Goal: Task Accomplishment & Management: Complete application form

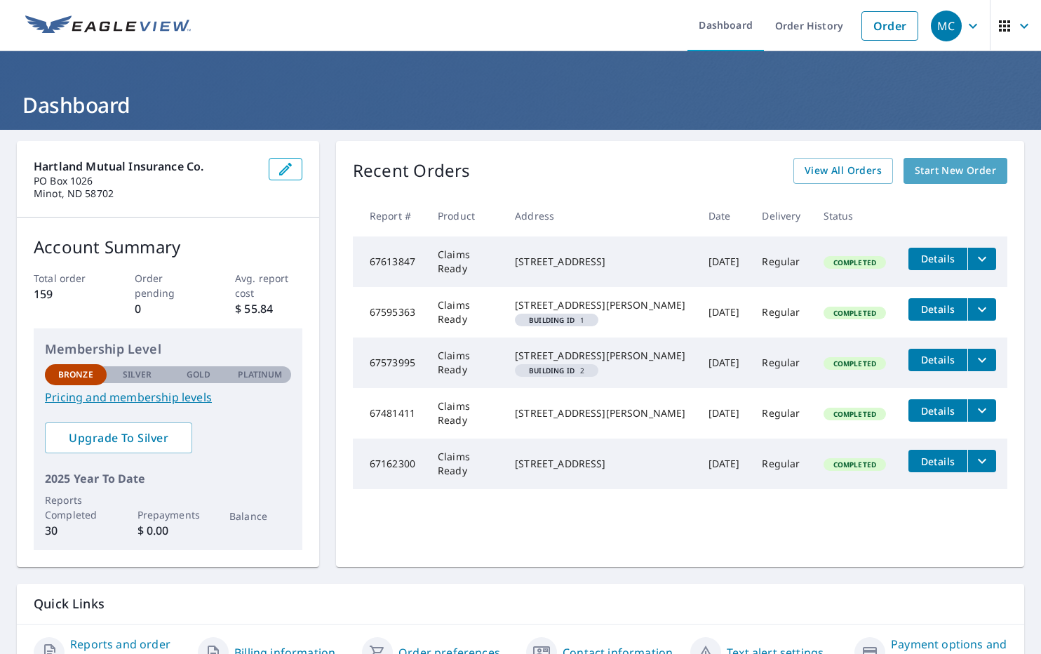
click at [943, 171] on span "Start New Order" at bounding box center [955, 171] width 81 height 18
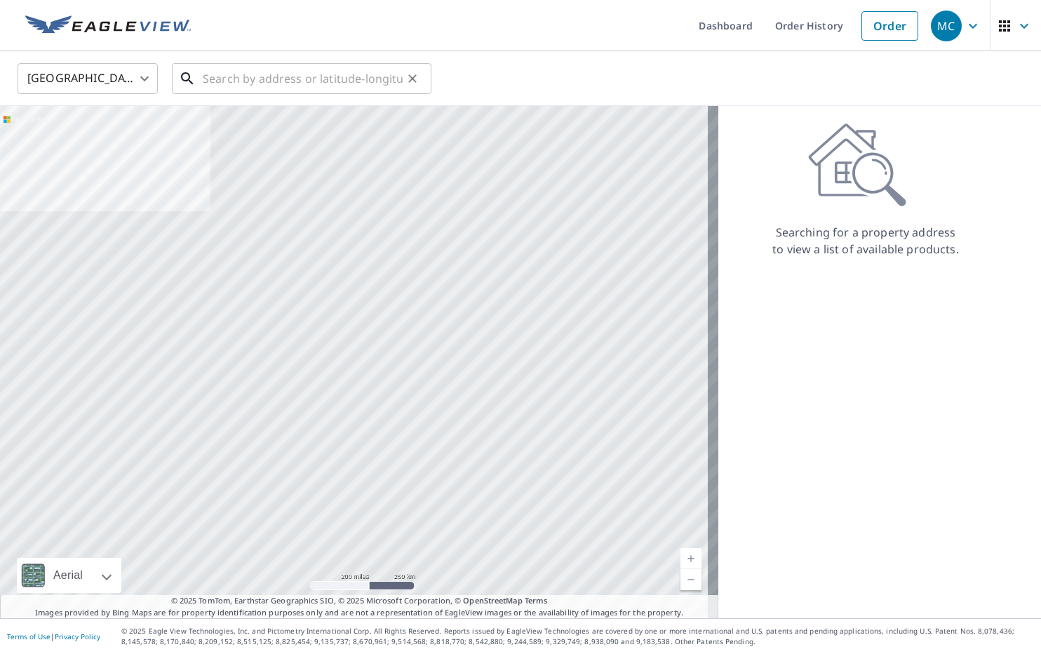
click at [243, 81] on input "text" at bounding box center [303, 78] width 200 height 39
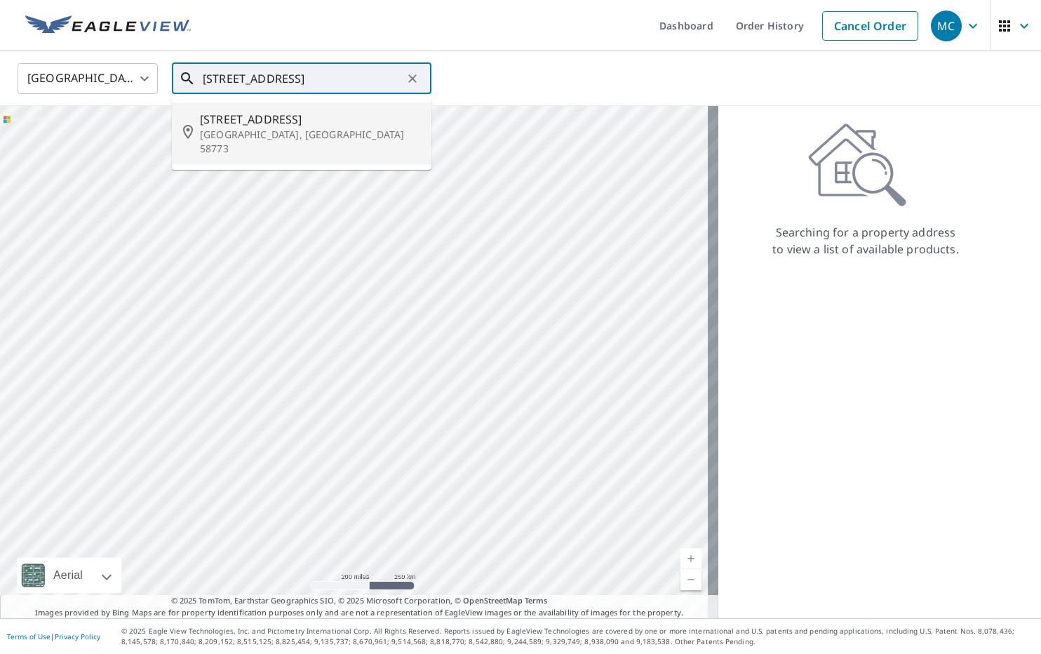
click at [242, 138] on p "[GEOGRAPHIC_DATA], [GEOGRAPHIC_DATA] 58773" at bounding box center [310, 142] width 220 height 28
type input "[STREET_ADDRESS]"
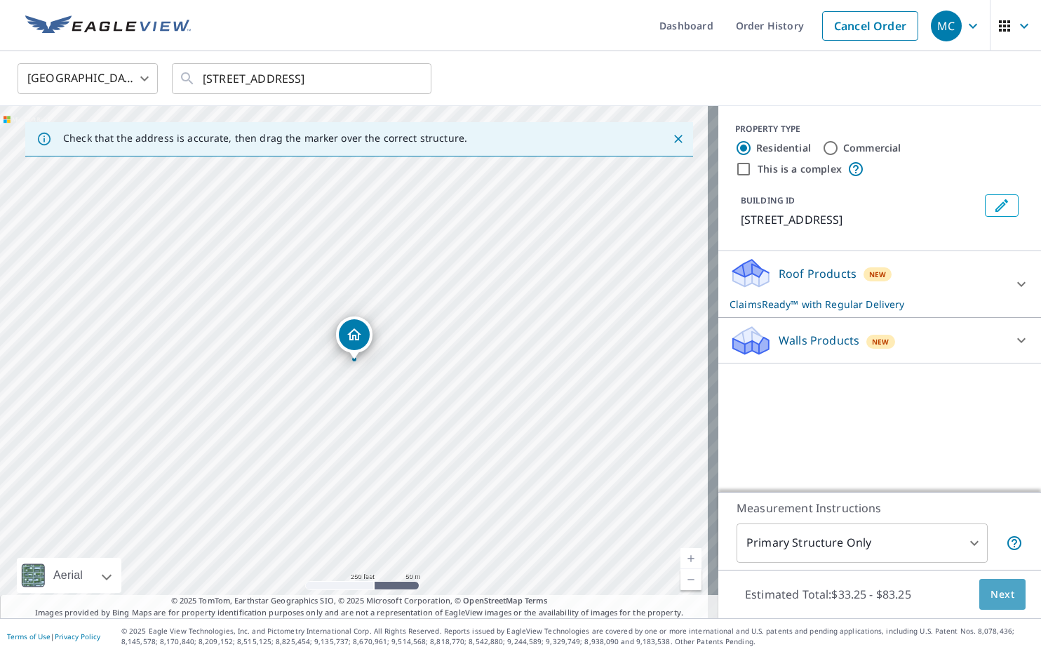
click at [993, 592] on span "Next" at bounding box center [1003, 595] width 24 height 18
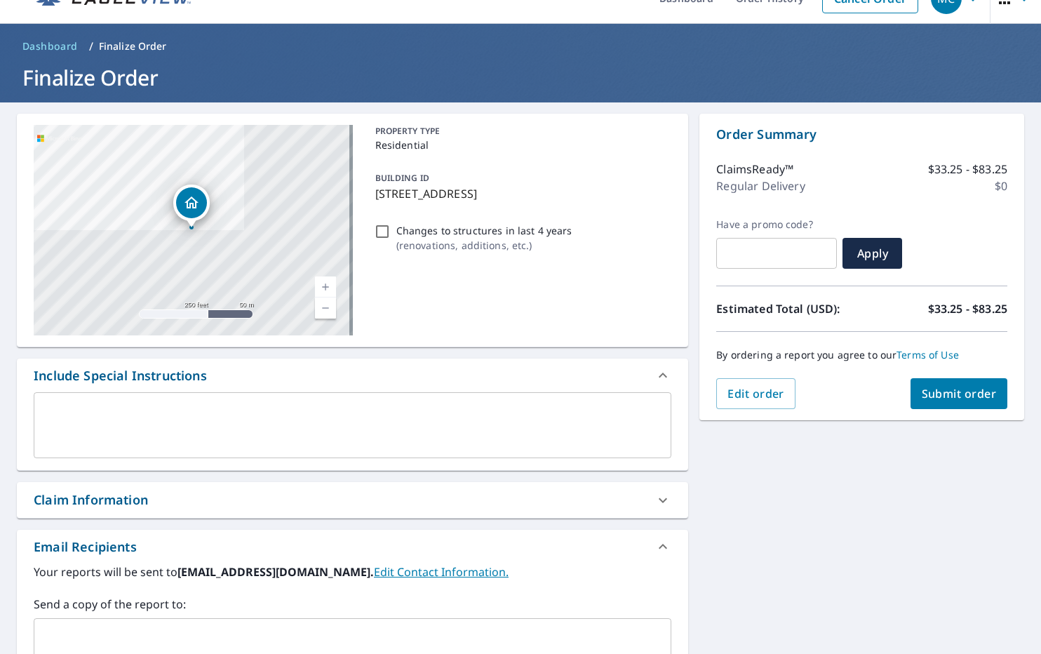
scroll to position [93, 0]
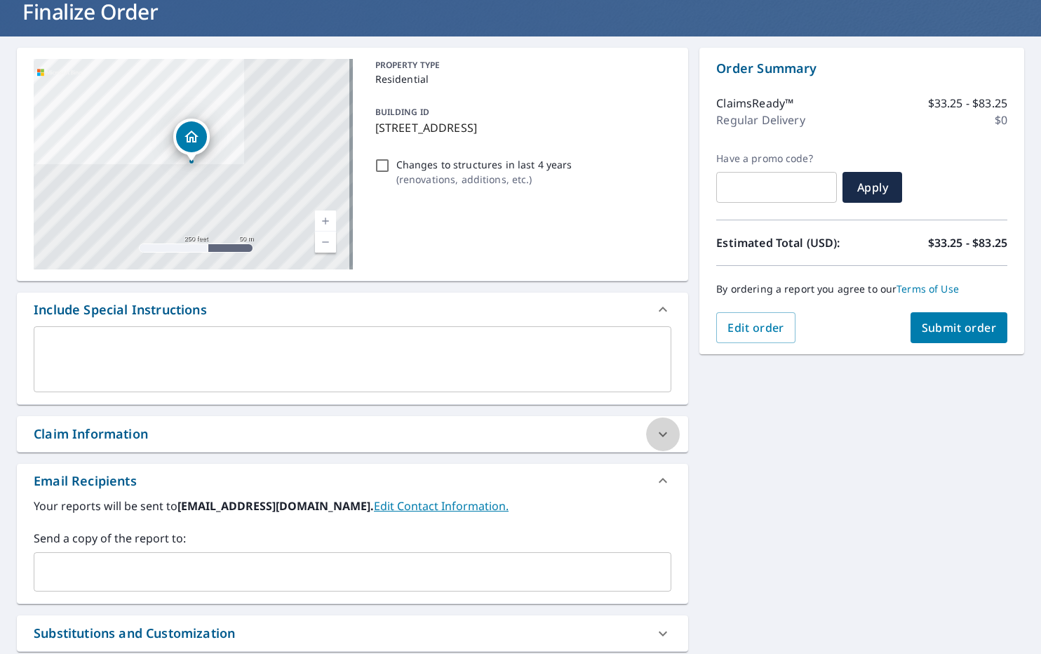
click at [655, 436] on icon at bounding box center [663, 434] width 17 height 17
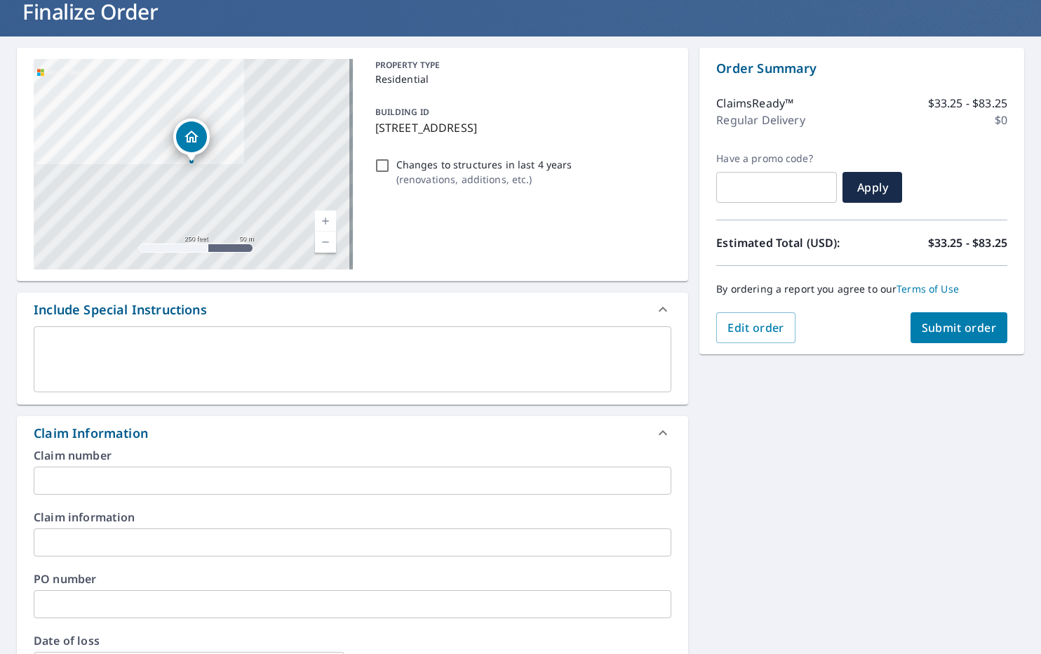
click at [96, 476] on input "text" at bounding box center [353, 481] width 638 height 28
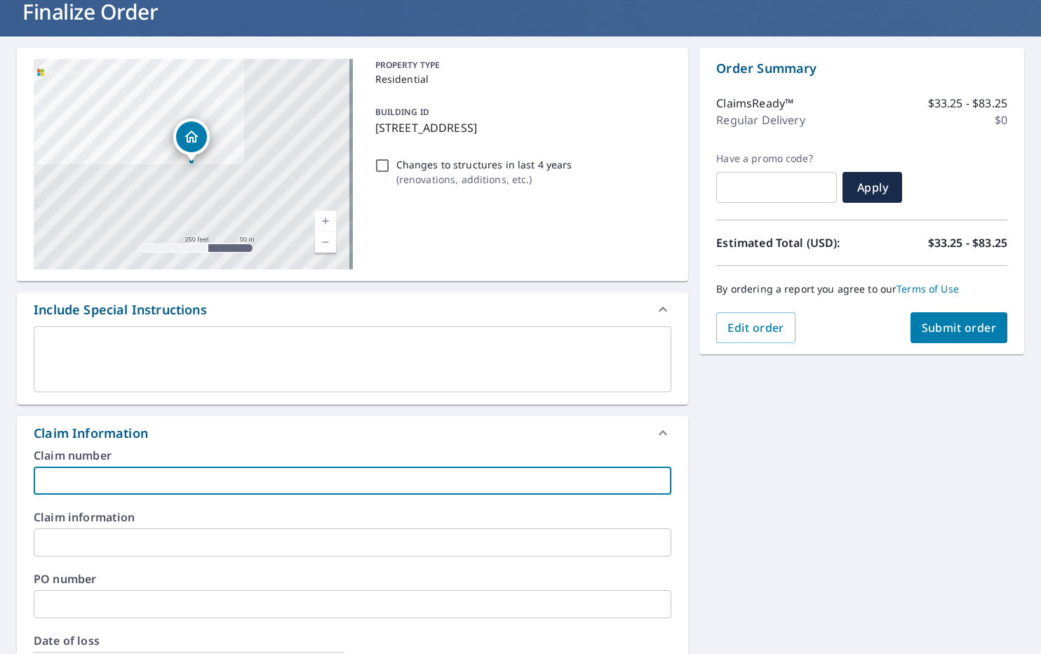
type input "F"
type input "25-W0055"
click at [99, 537] on input "text" at bounding box center [353, 542] width 638 height 28
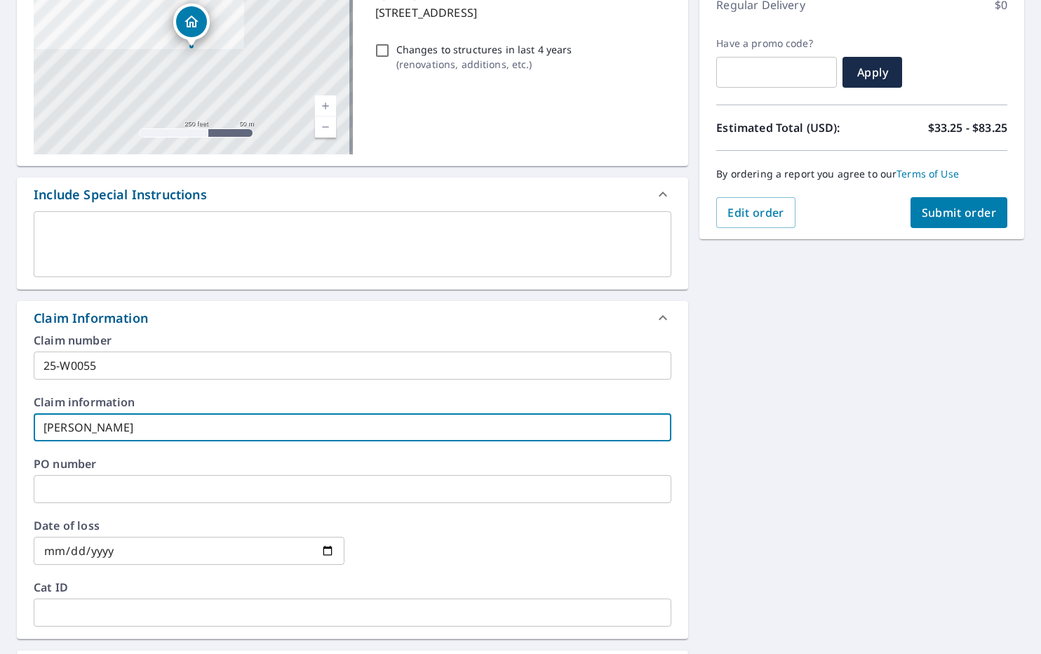
scroll to position [211, 0]
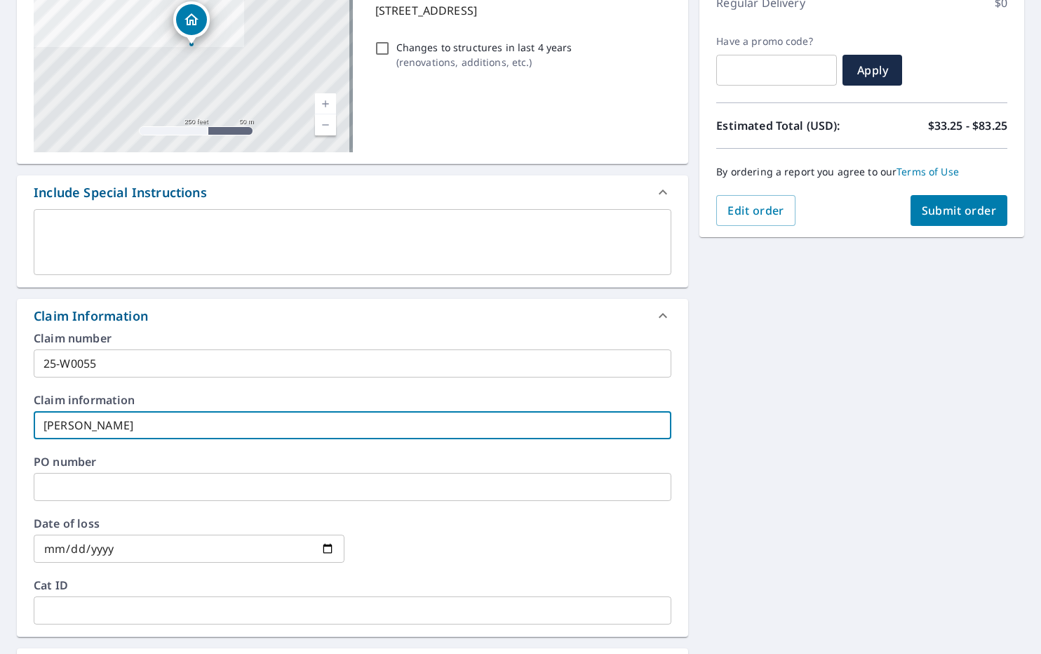
type input "[PERSON_NAME]"
click at [320, 546] on input "date" at bounding box center [189, 549] width 311 height 28
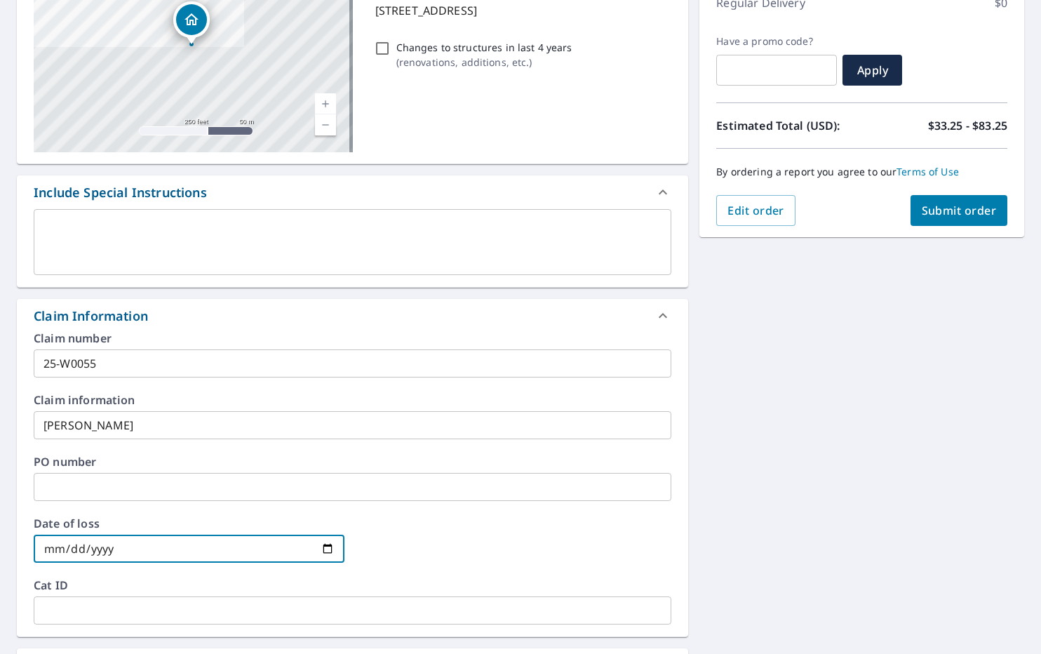
type input "[DATE]"
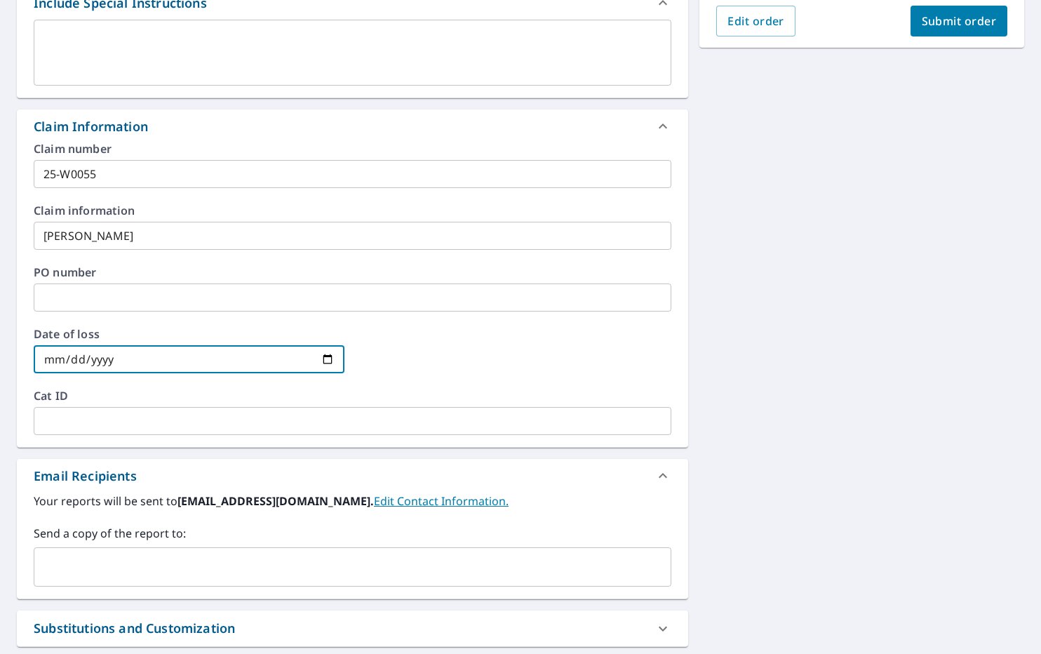
scroll to position [421, 0]
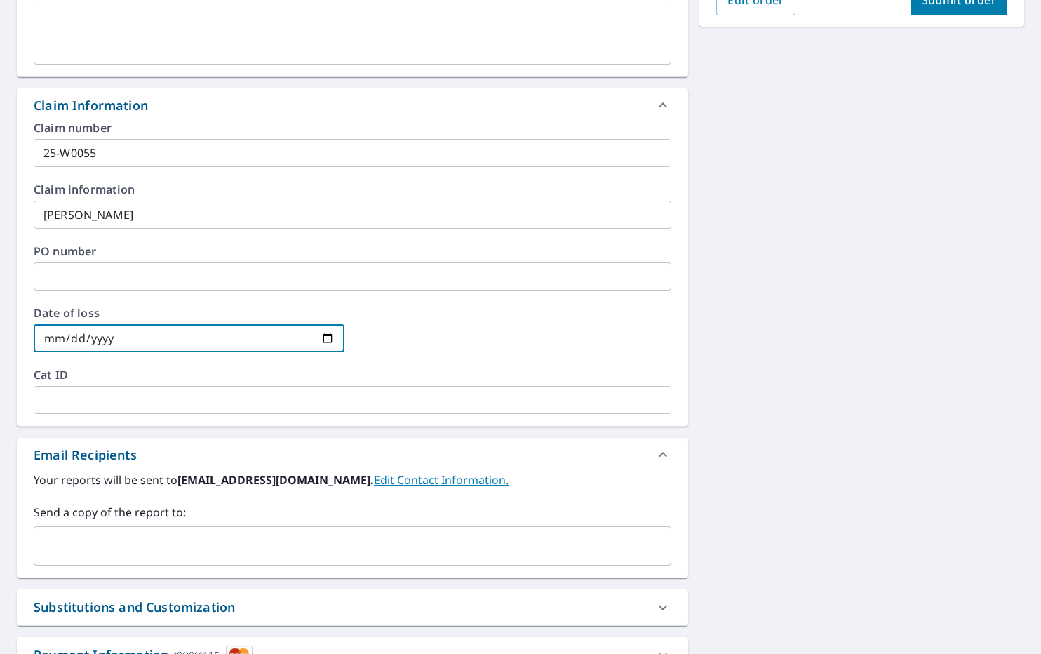
click at [91, 545] on input "text" at bounding box center [342, 546] width 604 height 27
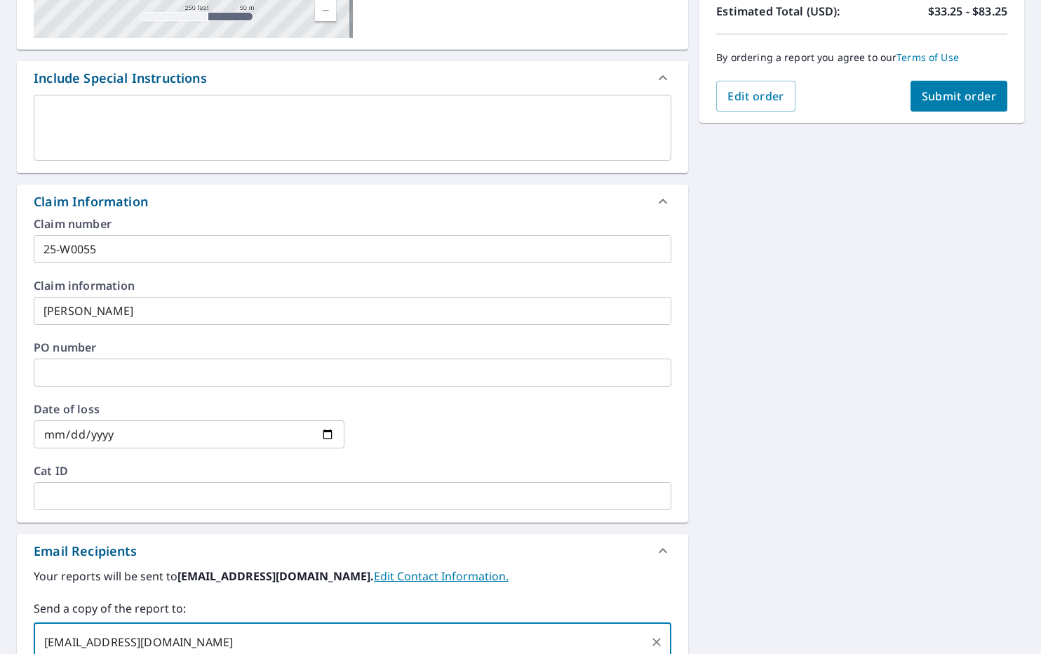
scroll to position [251, 0]
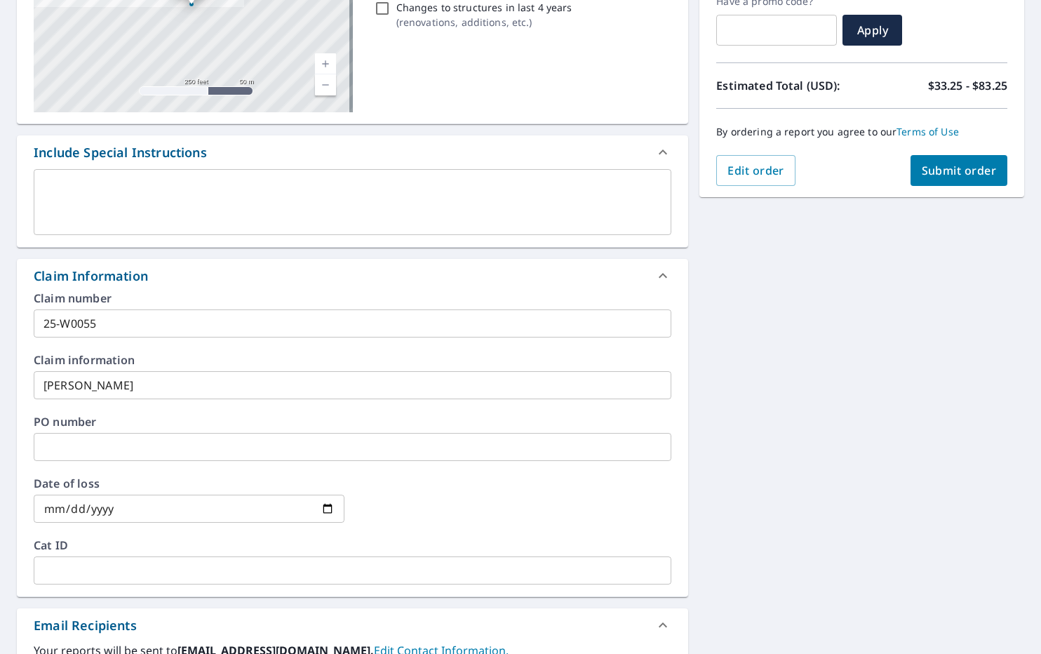
type input "[EMAIL_ADDRESS][DOMAIN_NAME]"
click at [940, 171] on span "Submit order" at bounding box center [959, 170] width 75 height 15
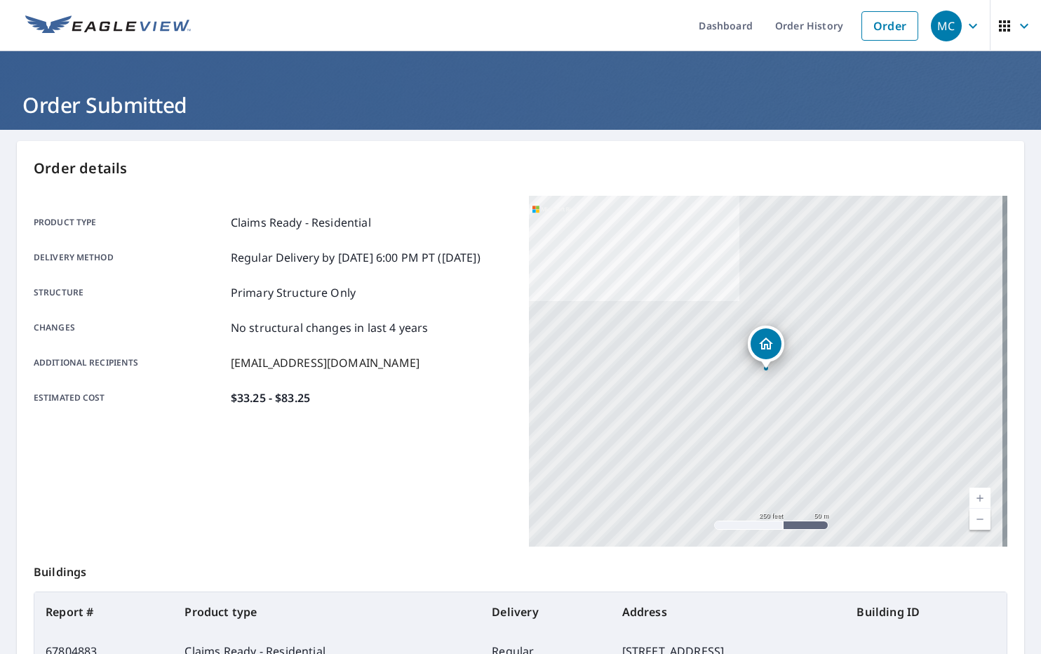
click at [965, 25] on icon "button" at bounding box center [973, 26] width 17 height 17
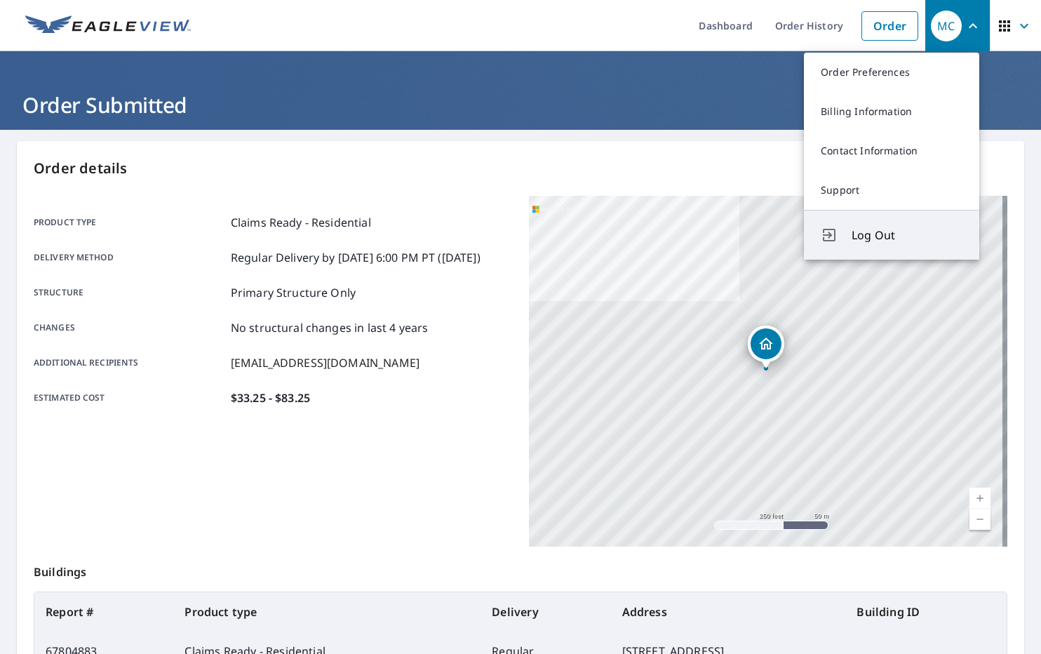
click at [879, 235] on span "Log Out" at bounding box center [907, 235] width 111 height 17
